Goal: Task Accomplishment & Management: Complete application form

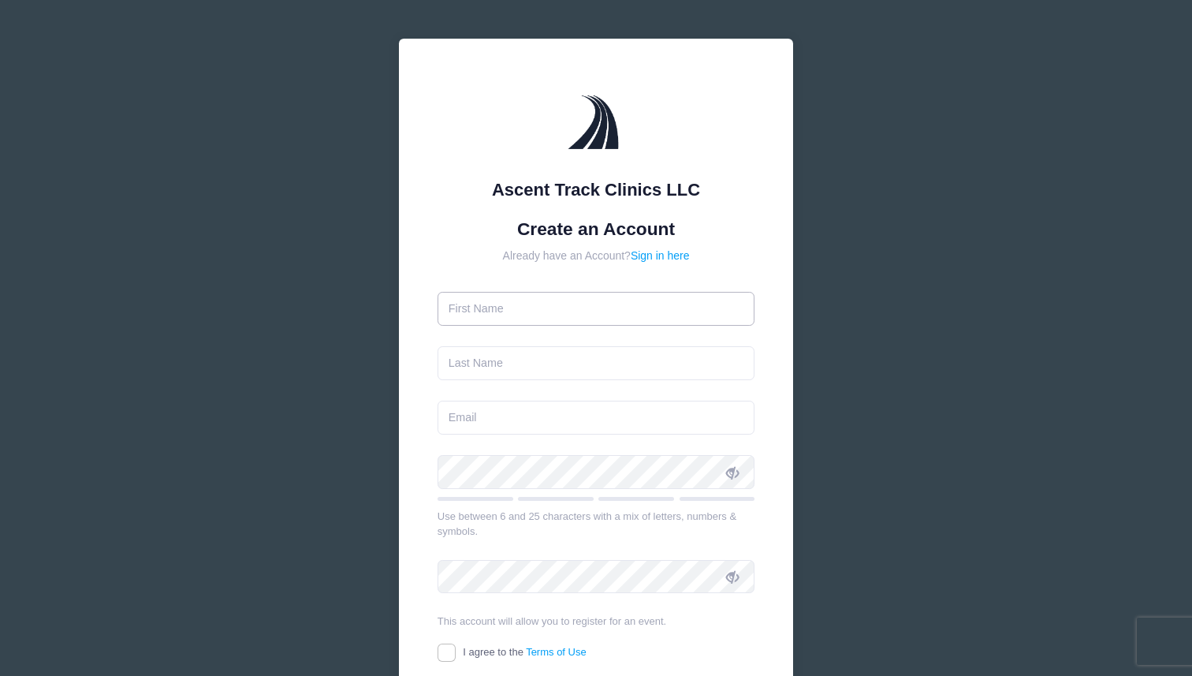
click at [534, 307] on input "text" at bounding box center [596, 309] width 318 height 34
type input "[PERSON_NAME]"
type input "Tansey"
type input "michaeldennistansey@gmail.com"
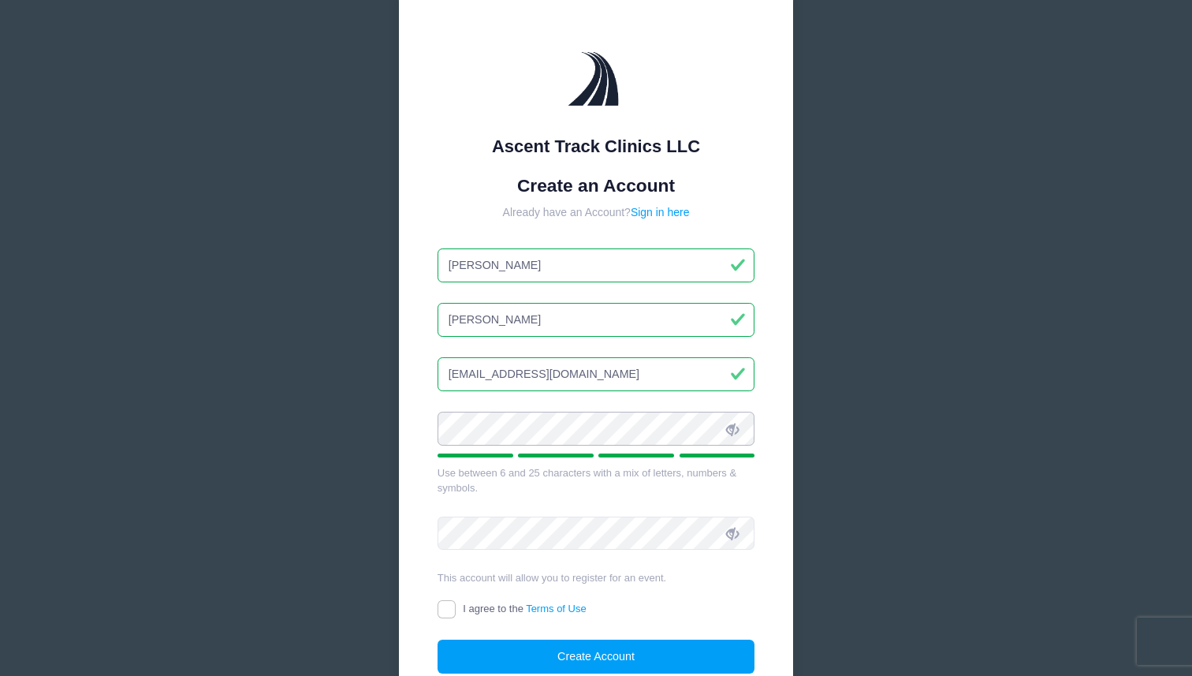
scroll to position [45, 0]
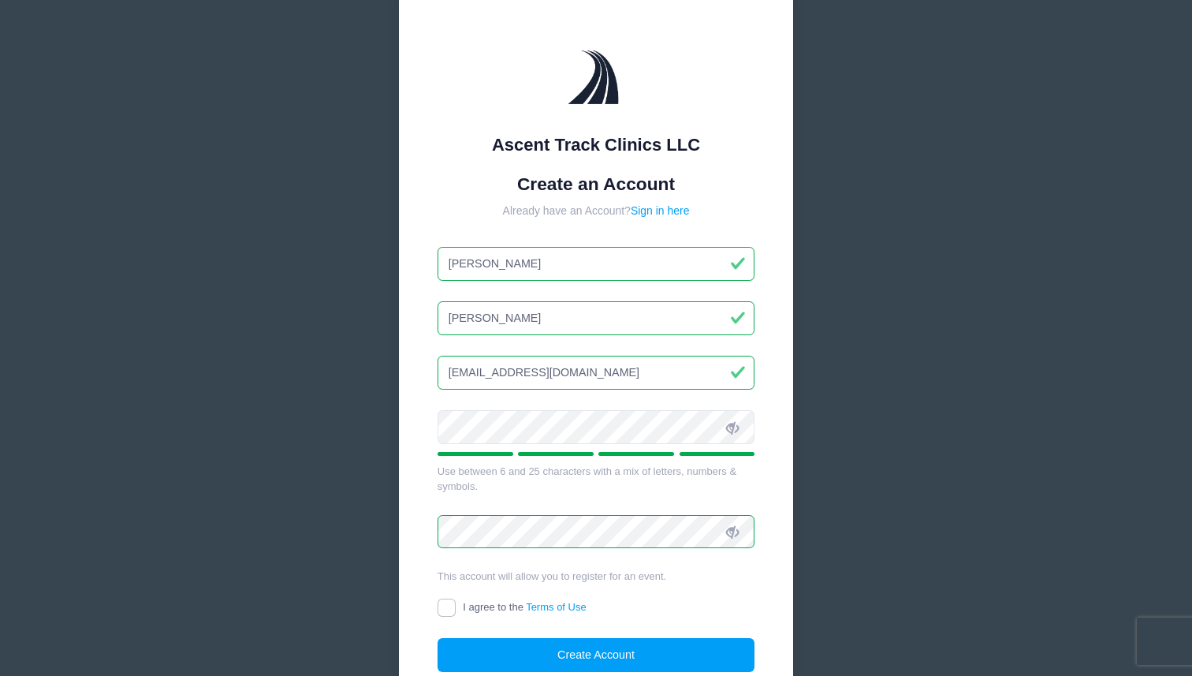
click at [480, 606] on span "I agree to the Terms of Use" at bounding box center [524, 607] width 123 height 12
click at [456, 606] on input "I agree to the Terms of Use" at bounding box center [446, 607] width 18 height 18
checkbox input "true"
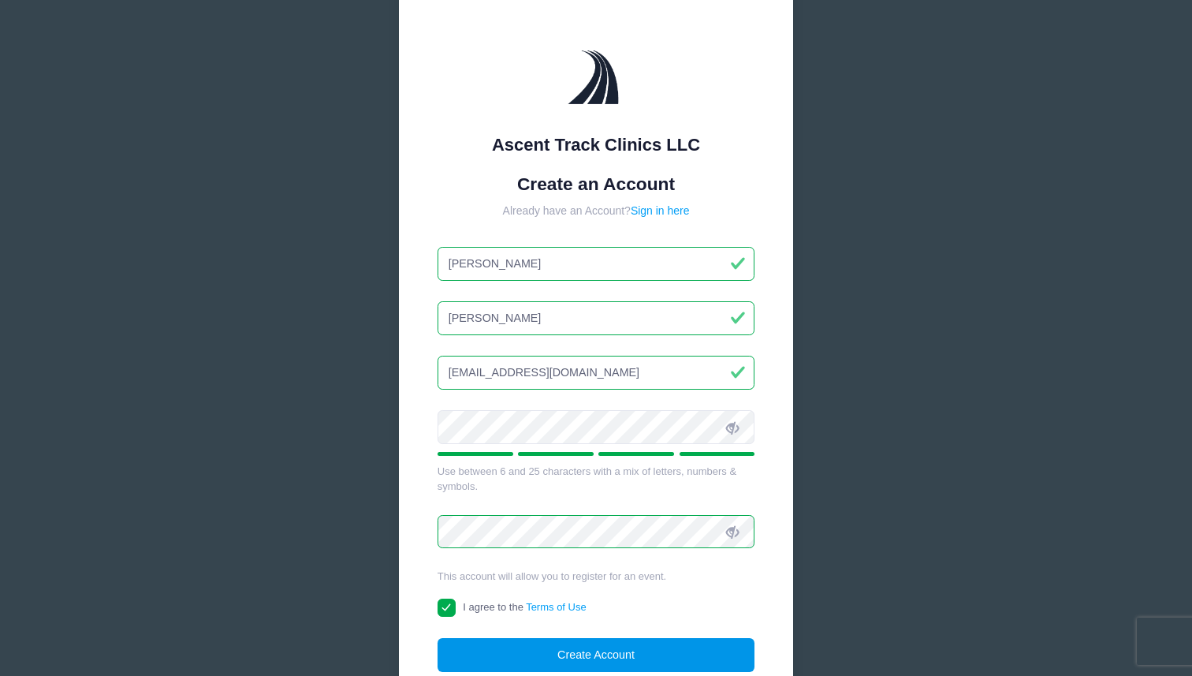
click at [508, 646] on button "Create Account" at bounding box center [596, 655] width 318 height 34
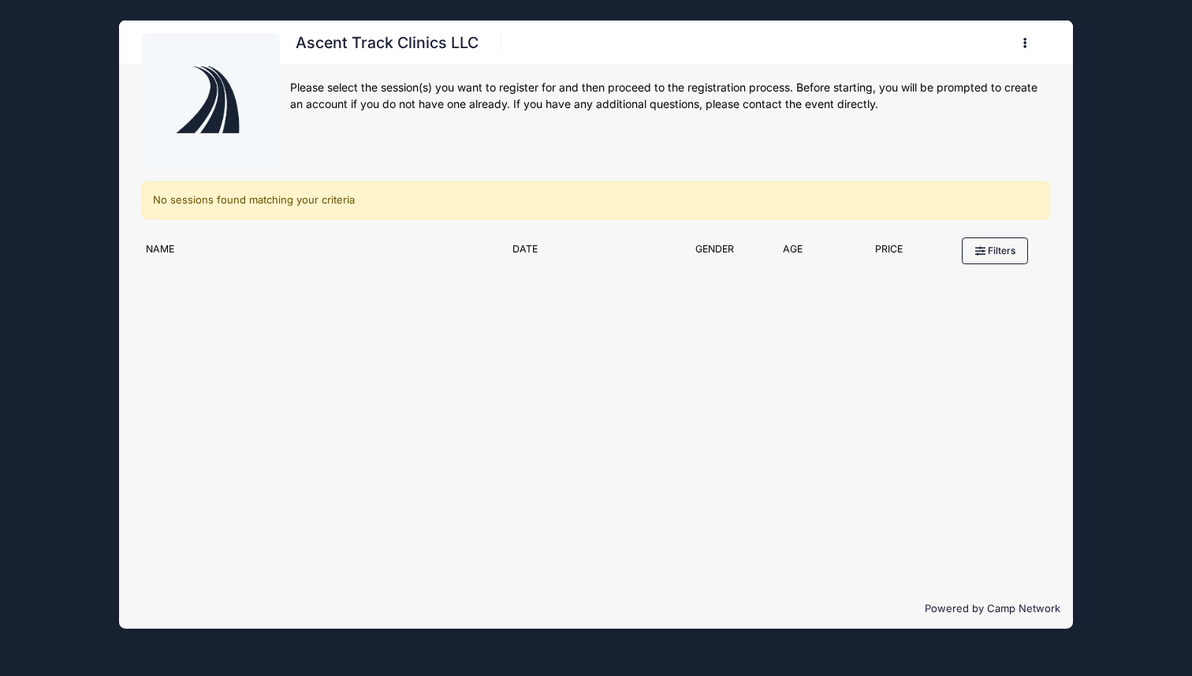
click at [1023, 54] on button "button" at bounding box center [1028, 43] width 43 height 28
click at [1000, 75] on link "My Account" at bounding box center [952, 82] width 182 height 30
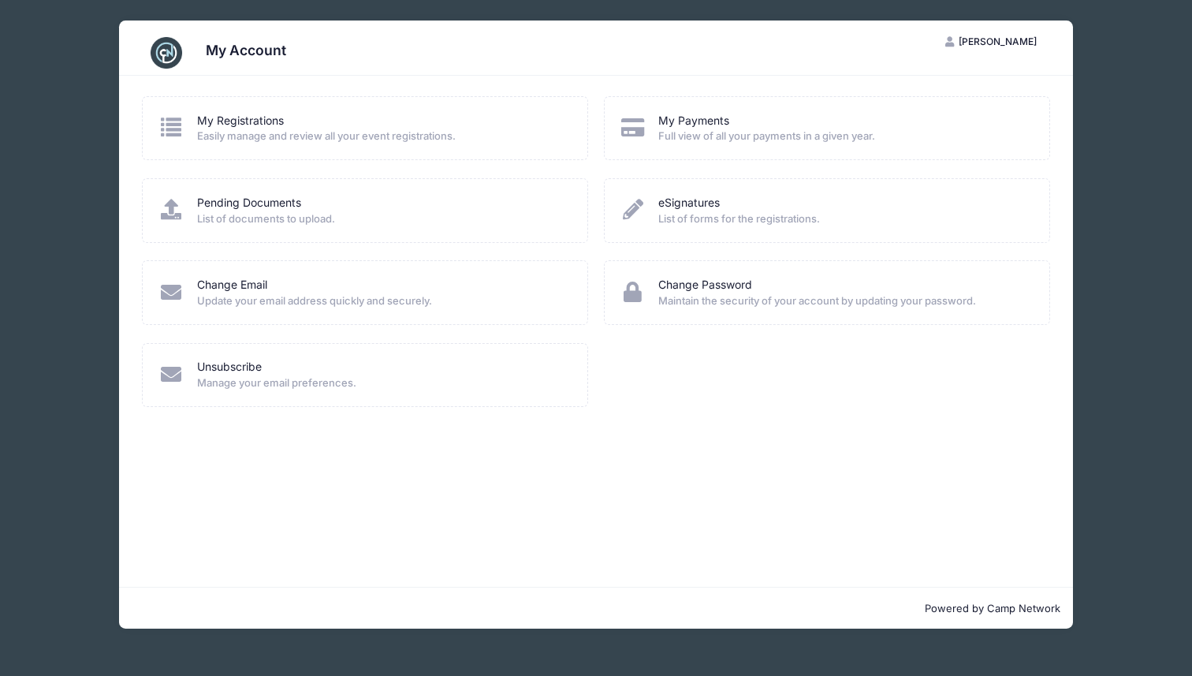
click at [177, 56] on img at bounding box center [167, 53] width 32 height 32
